Goal: Task Accomplishment & Management: Use online tool/utility

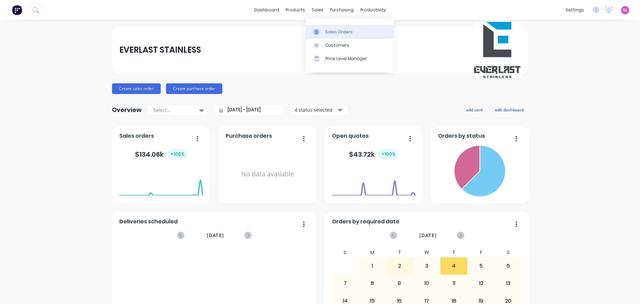
click at [336, 32] on div "Sales Orders" at bounding box center [338, 32] width 27 height 6
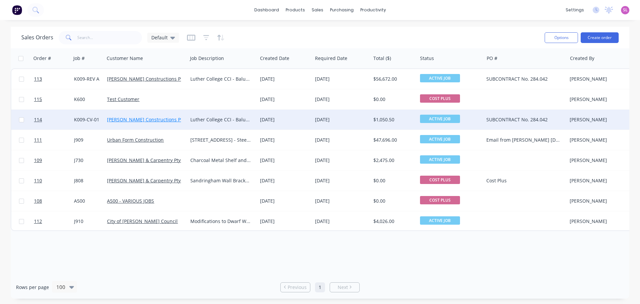
click at [124, 121] on link "[PERSON_NAME] Constructions Pty Ltd" at bounding box center [150, 119] width 86 height 6
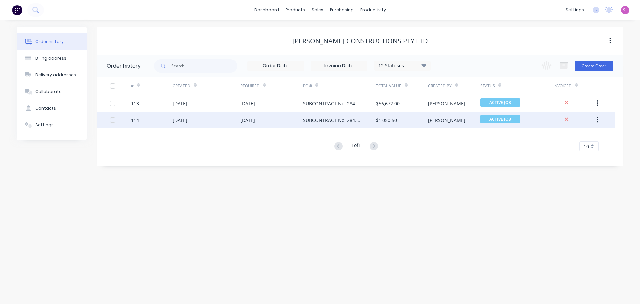
click at [187, 119] on div "[DATE]" at bounding box center [180, 120] width 15 height 7
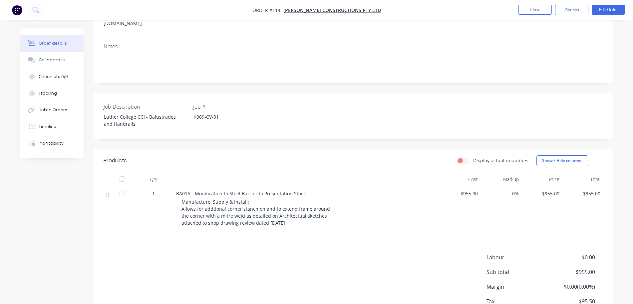
scroll to position [101, 0]
click at [545, 7] on button "Close" at bounding box center [535, 10] width 33 height 10
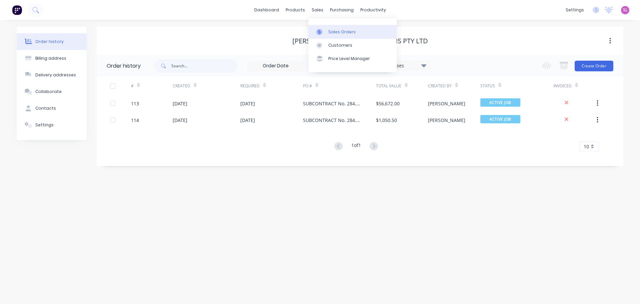
click at [325, 30] on div at bounding box center [321, 32] width 10 height 6
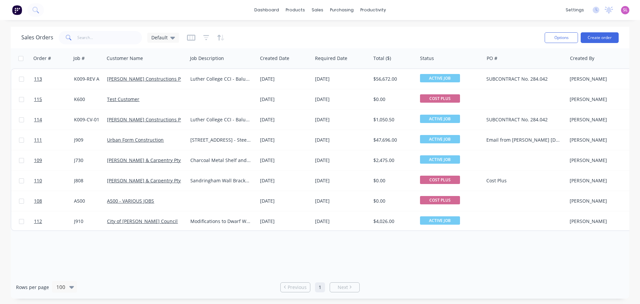
click at [196, 36] on div at bounding box center [206, 37] width 38 height 11
click at [192, 36] on icon "button" at bounding box center [191, 37] width 8 height 7
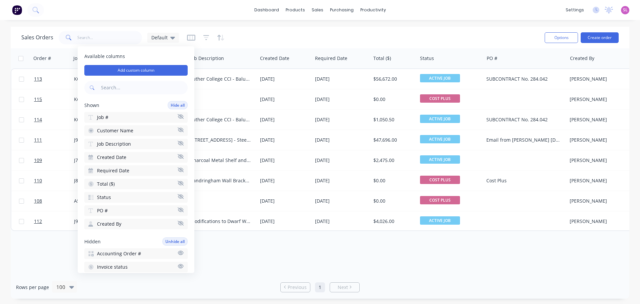
click at [439, 245] on div "Order # Job # Customer Name Job Description Created Date Required Date Total ($…" at bounding box center [320, 161] width 618 height 227
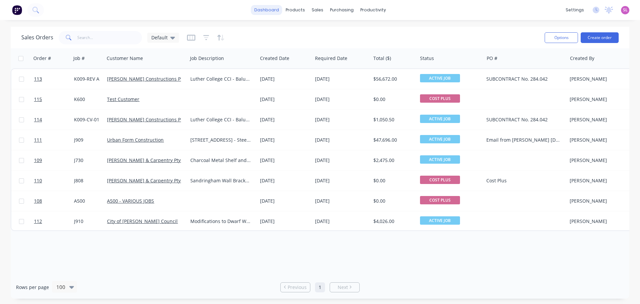
click at [280, 11] on link "dashboard" at bounding box center [266, 10] width 31 height 10
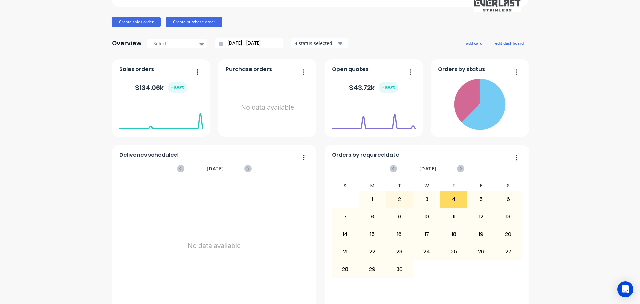
scroll to position [77, 0]
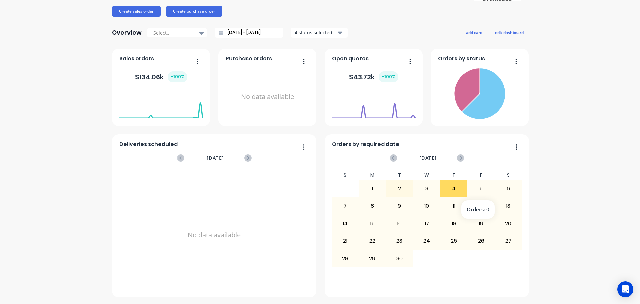
click at [469, 187] on div "5" at bounding box center [480, 188] width 27 height 17
click at [478, 187] on div "5" at bounding box center [480, 188] width 27 height 17
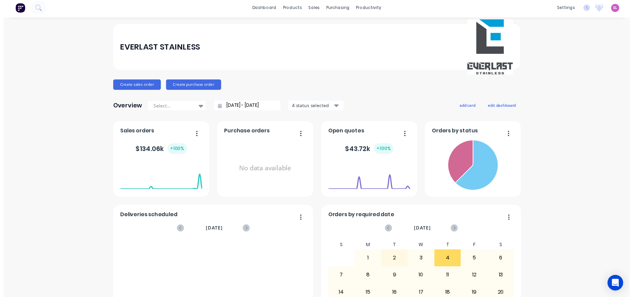
scroll to position [0, 0]
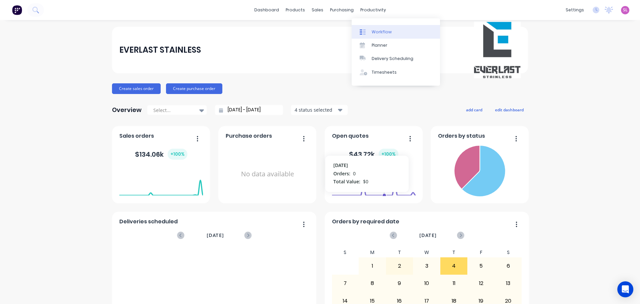
click at [377, 32] on div "Workflow" at bounding box center [381, 32] width 20 height 6
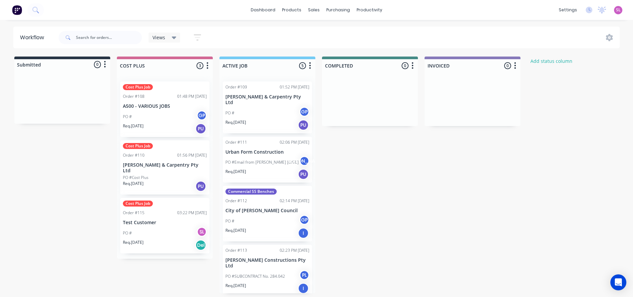
click at [203, 133] on div "PU" at bounding box center [201, 129] width 11 height 11
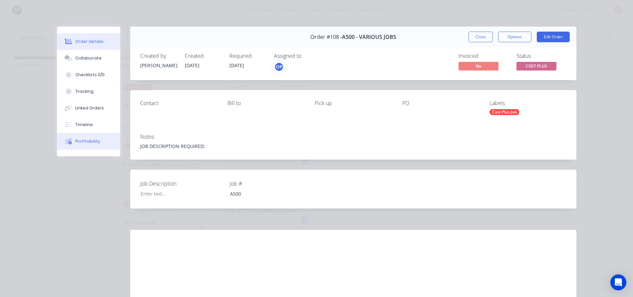
click at [84, 145] on button "Profitability" at bounding box center [88, 141] width 63 height 17
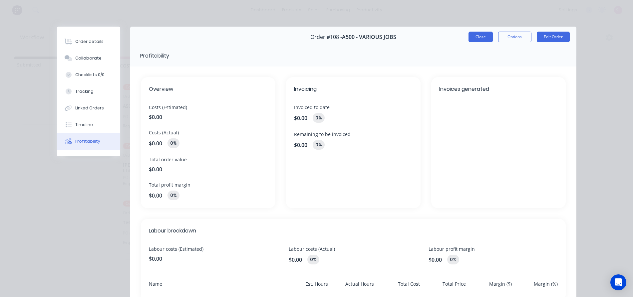
click at [482, 37] on button "Close" at bounding box center [481, 37] width 24 height 11
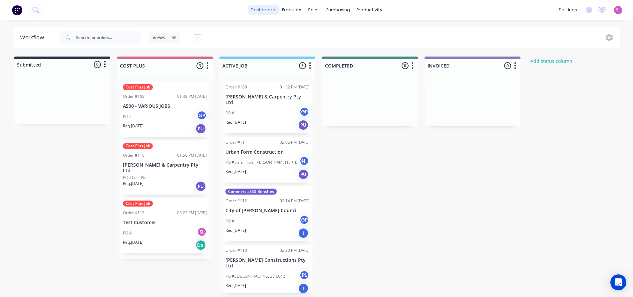
click at [263, 11] on link "dashboard" at bounding box center [262, 10] width 31 height 10
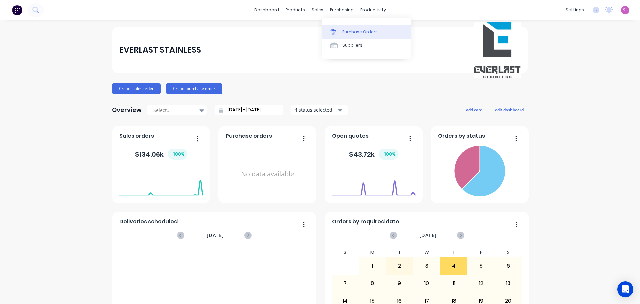
click at [357, 33] on div "Purchase Orders" at bounding box center [359, 32] width 35 height 6
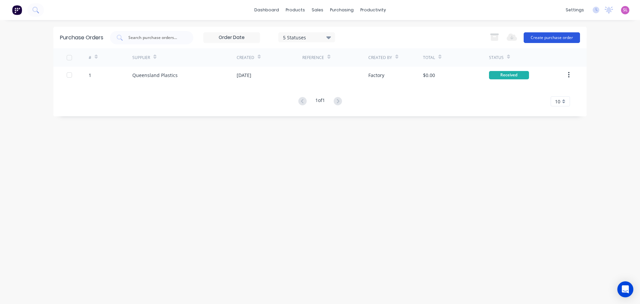
click at [540, 38] on button "Create purchase order" at bounding box center [551, 37] width 56 height 11
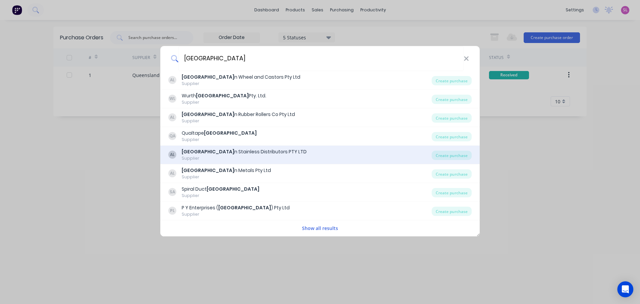
type input "australia"
click at [265, 153] on div "Australia n Stainless Distributors PTY LTD" at bounding box center [244, 151] width 125 height 7
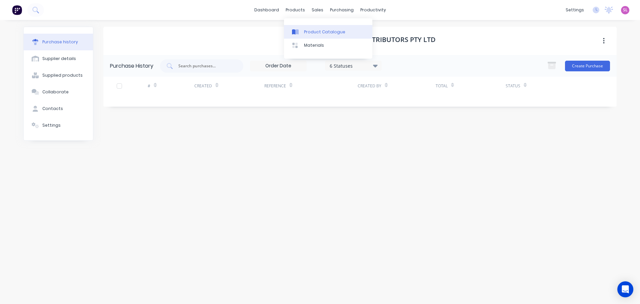
click at [315, 28] on link "Product Catalogue" at bounding box center [328, 31] width 88 height 13
